Goal: Information Seeking & Learning: Stay updated

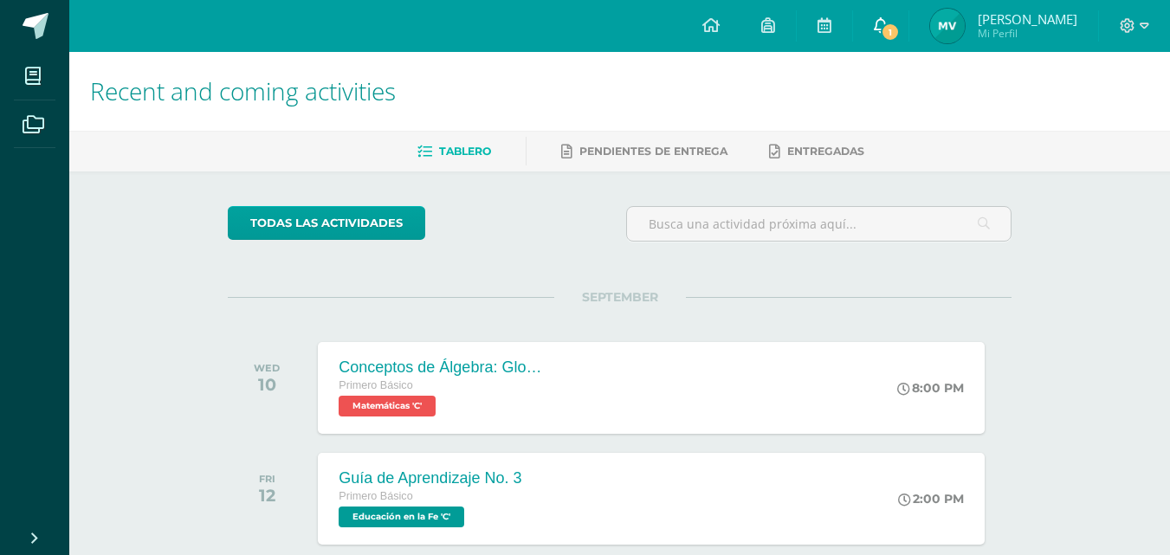
click at [887, 32] on icon at bounding box center [881, 25] width 14 height 16
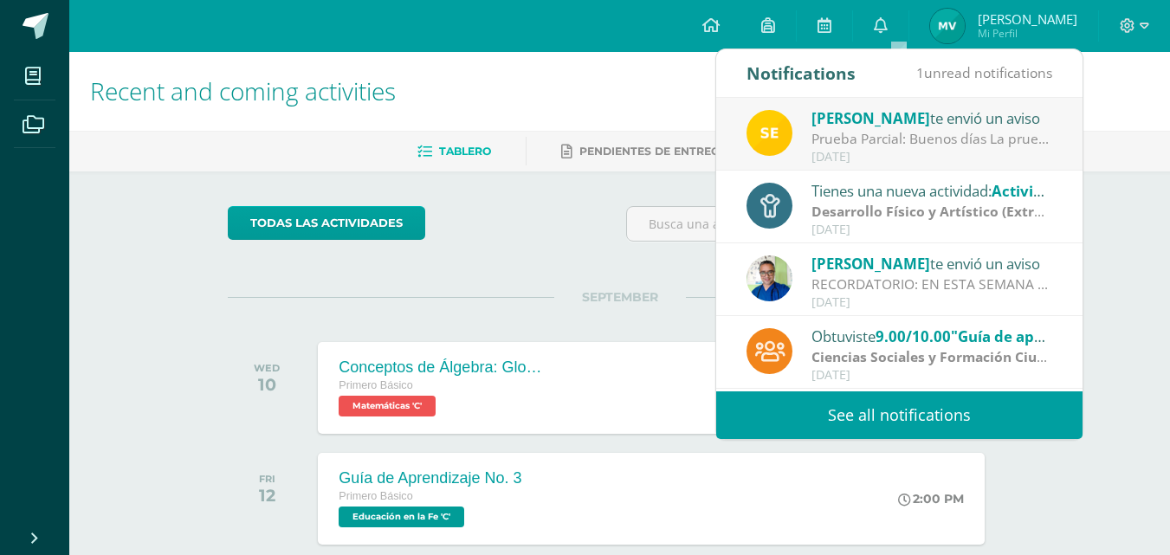
click at [881, 137] on div "Prueba Parcial: Buenos días La prueba Parcial se realizará la próxima semana en…" at bounding box center [931, 139] width 241 height 20
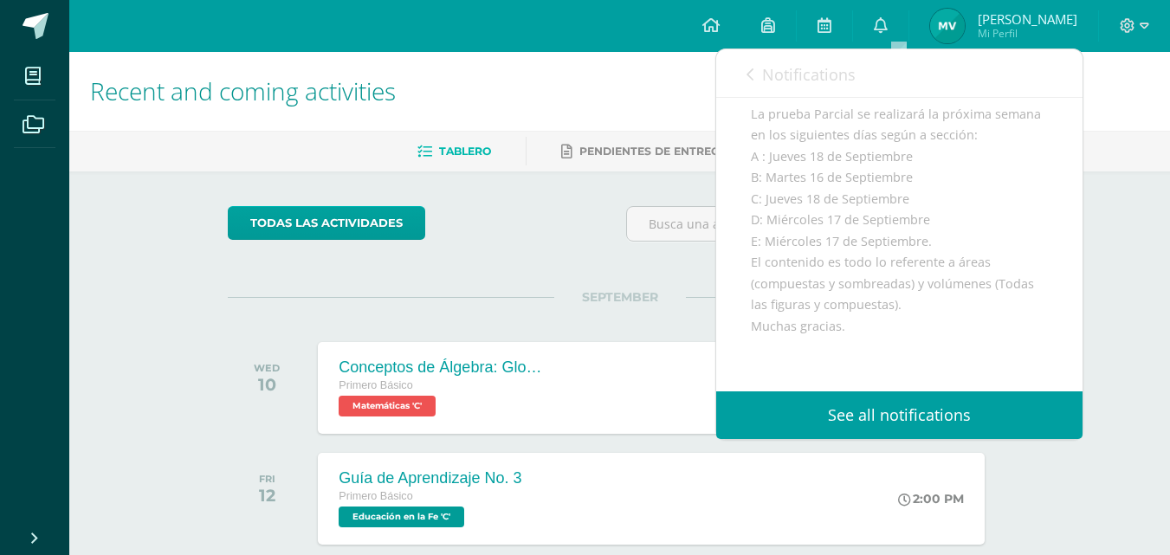
scroll to position [173, 0]
click at [757, 73] on link "Notifications" at bounding box center [800, 73] width 109 height 49
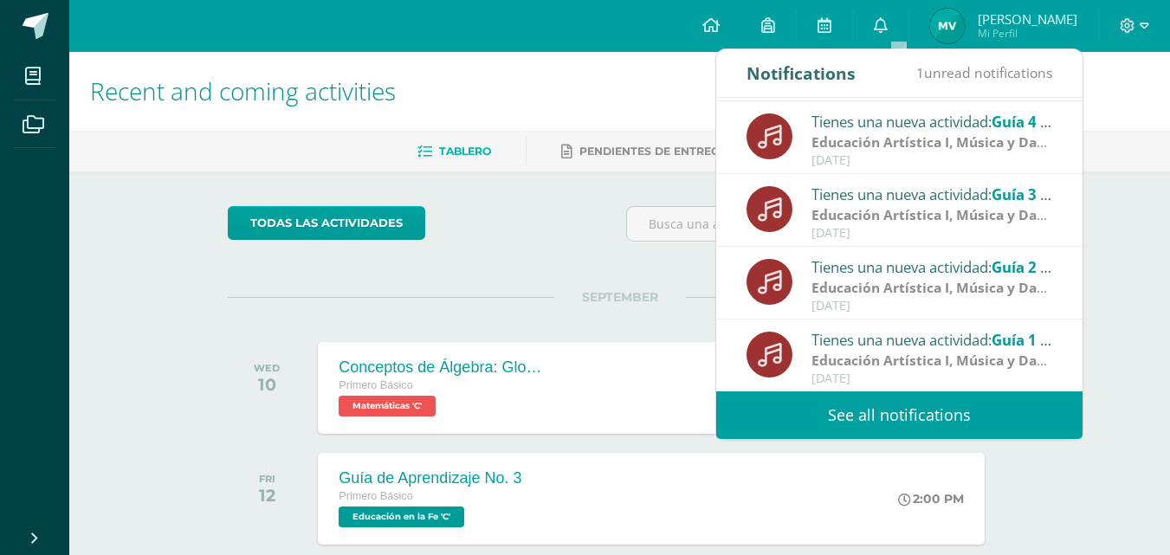
scroll to position [288, 0]
click at [896, 409] on link "See all notifications" at bounding box center [899, 415] width 366 height 48
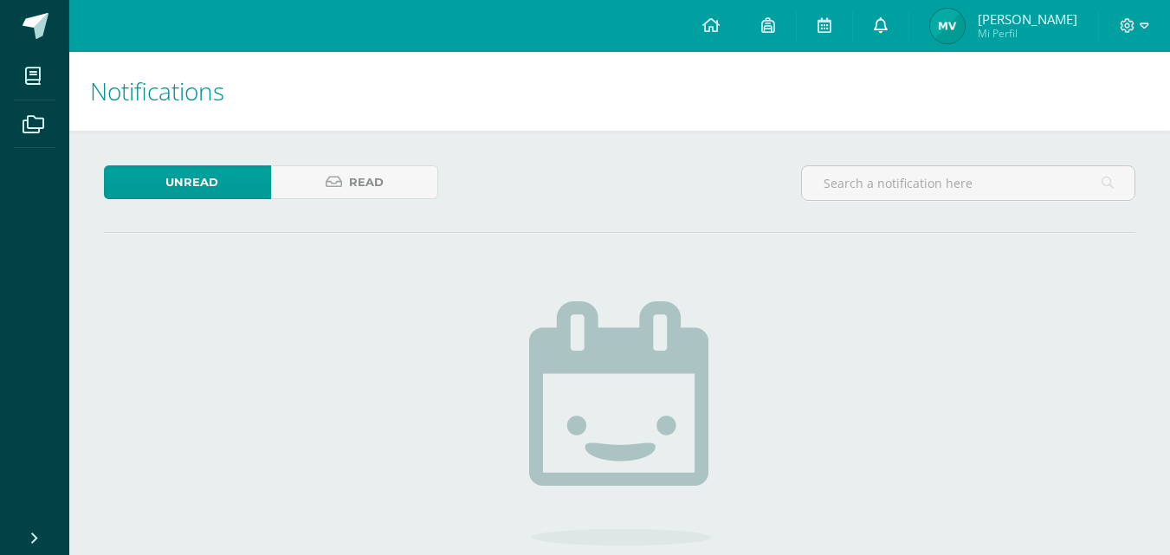
click at [904, 35] on link at bounding box center [880, 26] width 55 height 52
drag, startPoint x: 350, startPoint y: 184, endPoint x: 358, endPoint y: 191, distance: 10.4
click at [351, 184] on span "Read" at bounding box center [366, 182] width 35 height 32
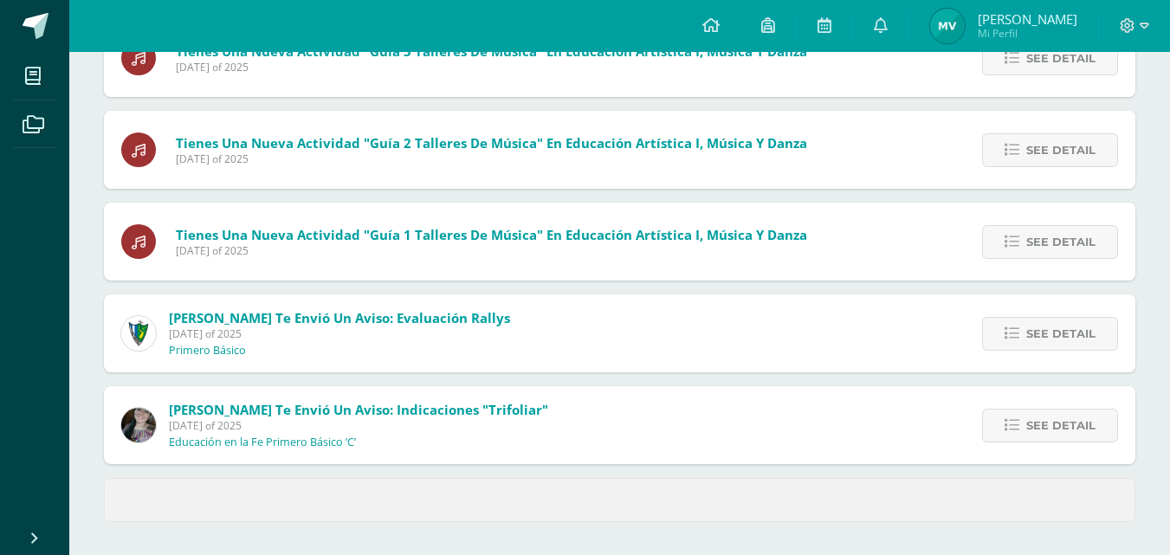
scroll to position [708, 0]
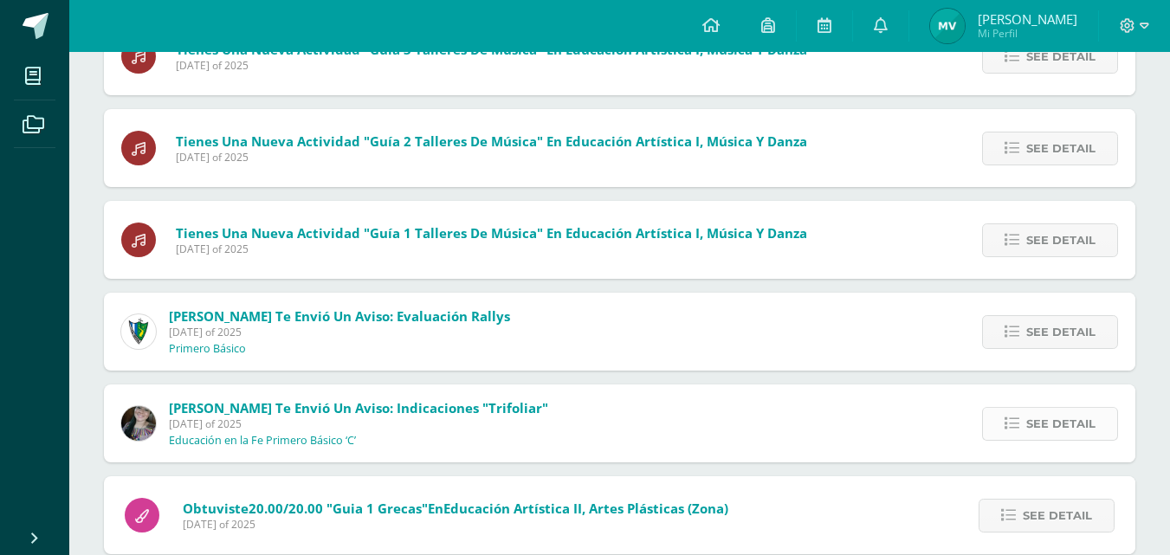
click at [1106, 434] on link "See detail" at bounding box center [1050, 424] width 136 height 34
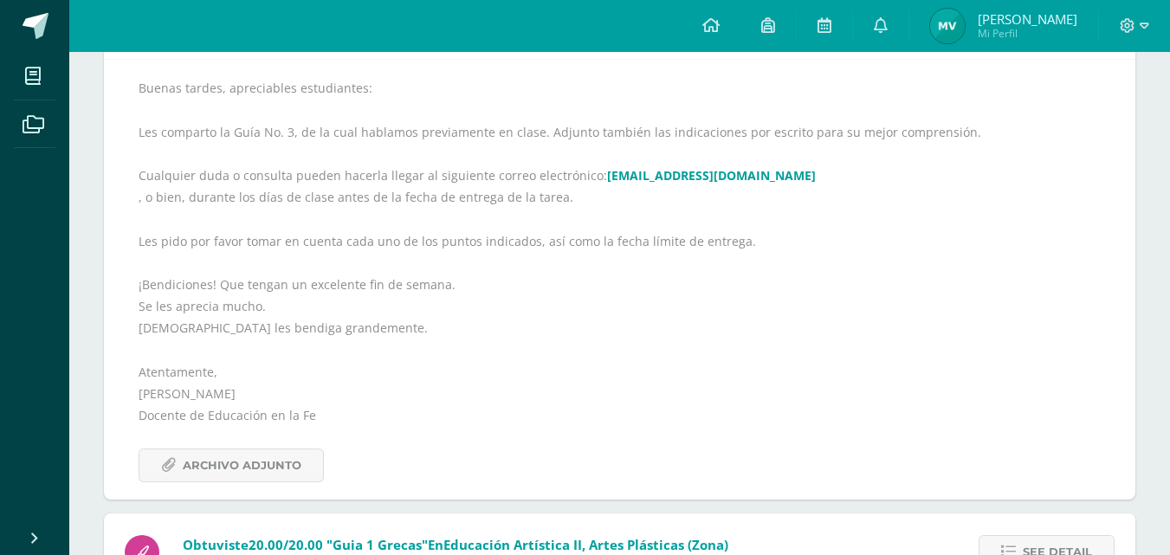
scroll to position [1113, 0]
click at [256, 475] on span "Archivo Adjunto" at bounding box center [242, 464] width 119 height 32
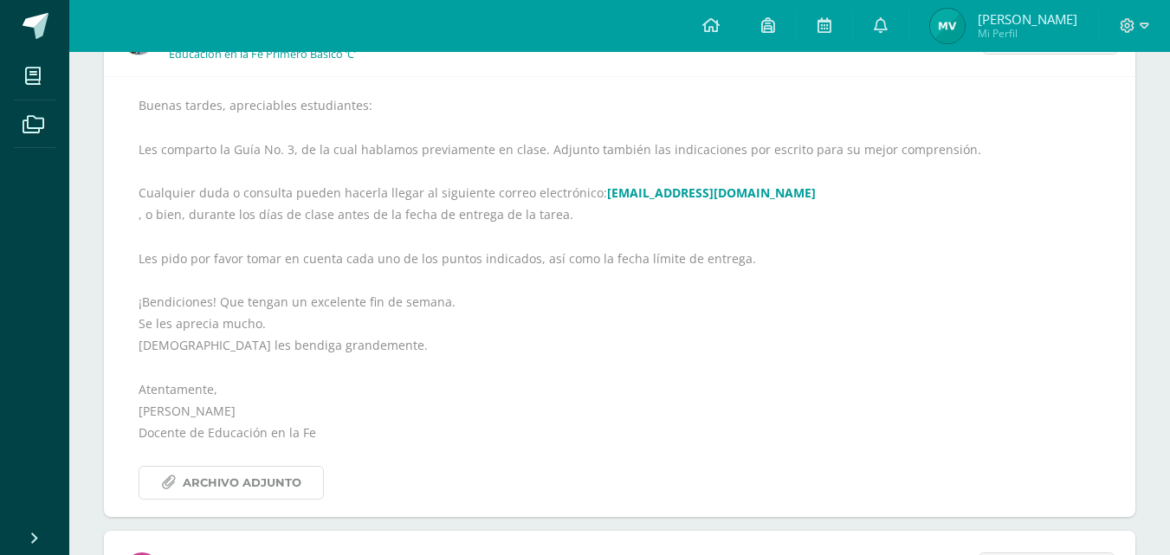
scroll to position [1055, 0]
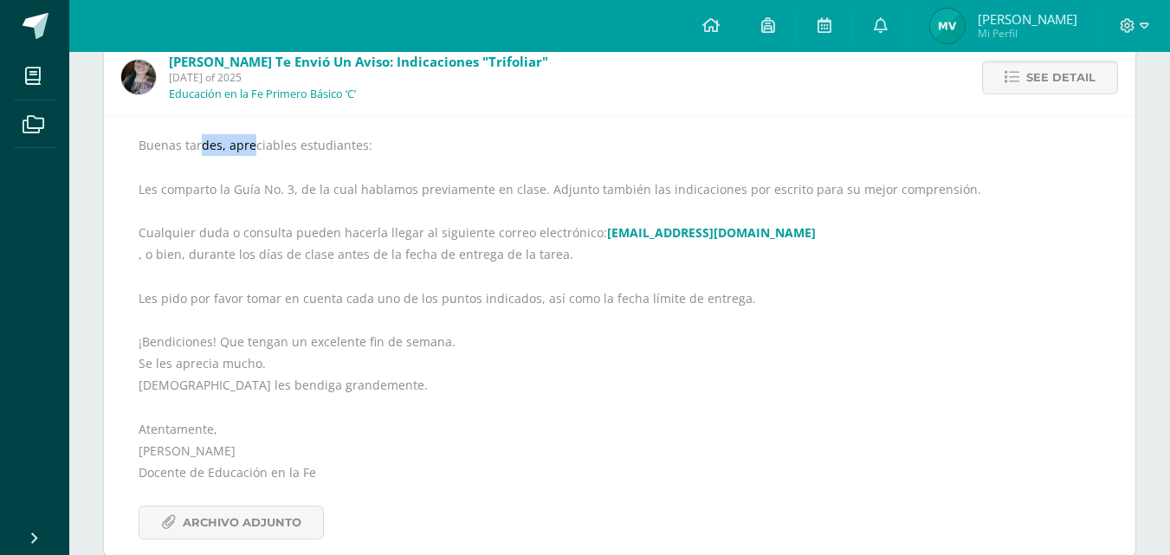
drag, startPoint x: 207, startPoint y: 141, endPoint x: 229, endPoint y: 141, distance: 22.5
click at [229, 141] on div "Buenas tardes, apreciables estudiantes: Les comparto la Guía No. 3, de la cual …" at bounding box center [620, 336] width 962 height 404
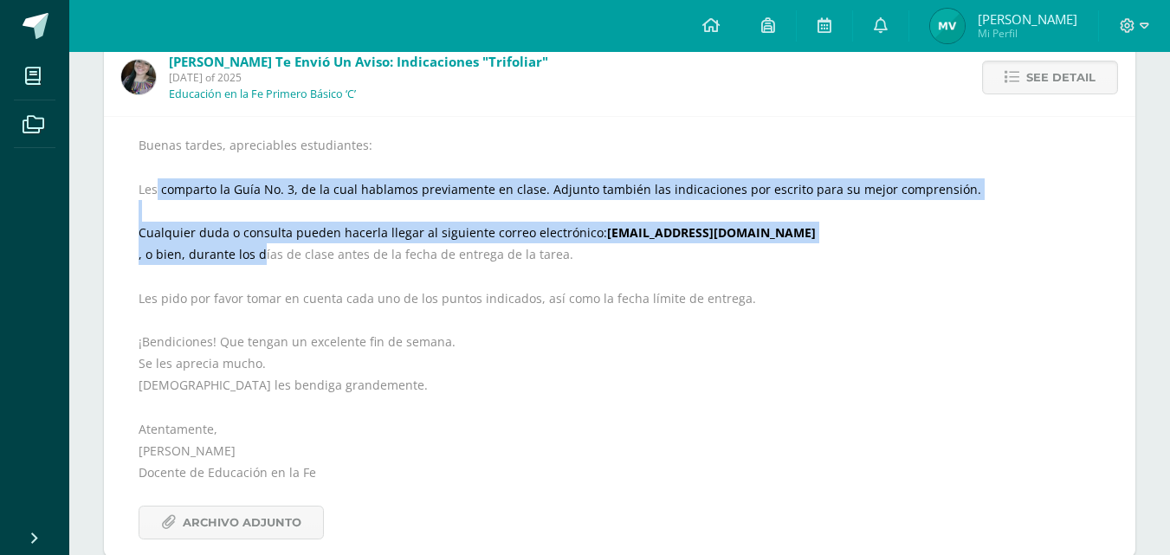
drag, startPoint x: 158, startPoint y: 181, endPoint x: 264, endPoint y: 248, distance: 125.4
click at [262, 248] on div "Buenas tardes, apreciables estudiantes: Les comparto la Guía No. 3, de la cual …" at bounding box center [620, 336] width 962 height 404
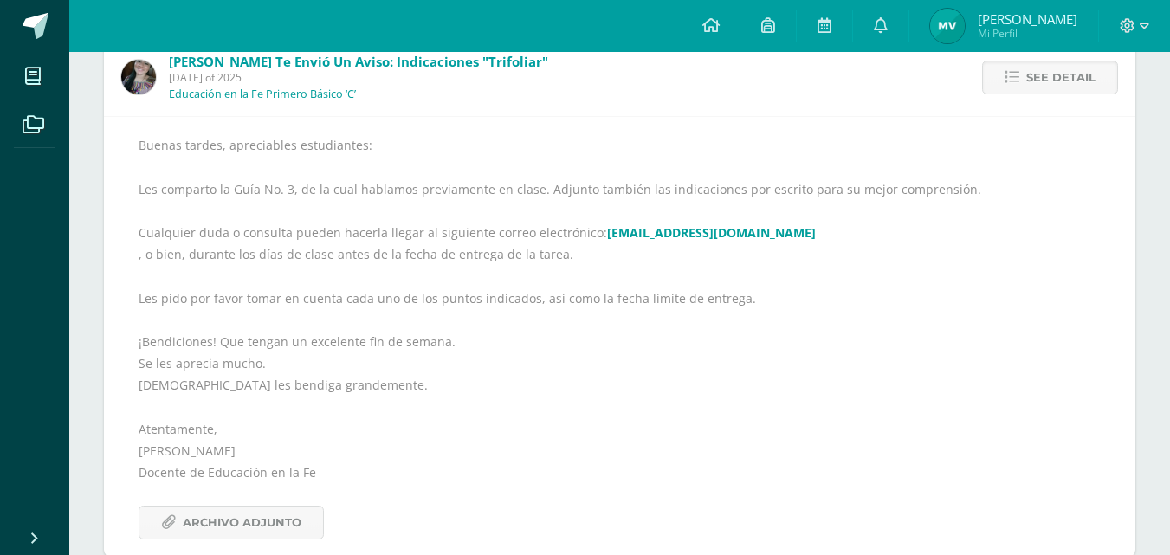
click at [291, 298] on div "Buenas tardes, apreciables estudiantes: Les comparto la Guía No. 3, de la cual …" at bounding box center [620, 336] width 962 height 404
